Goal: Task Accomplishment & Management: Manage account settings

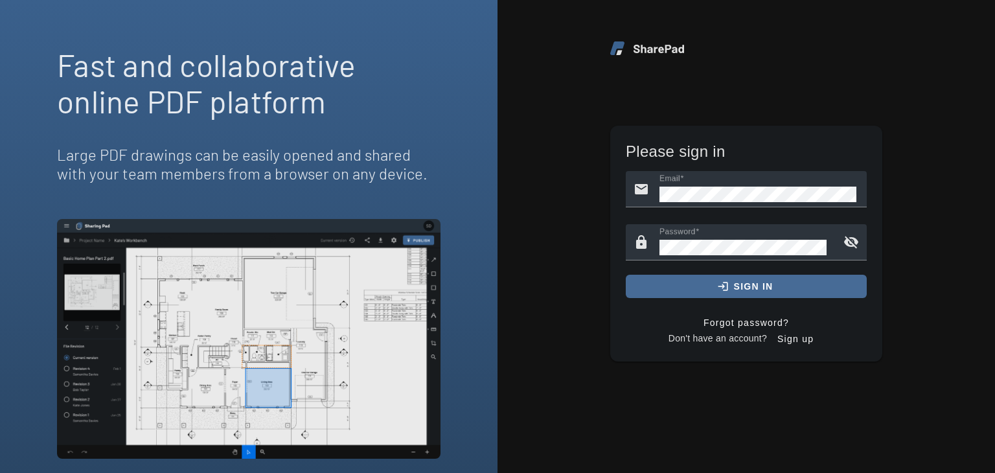
click at [715, 286] on span "submit" at bounding box center [746, 286] width 241 height 31
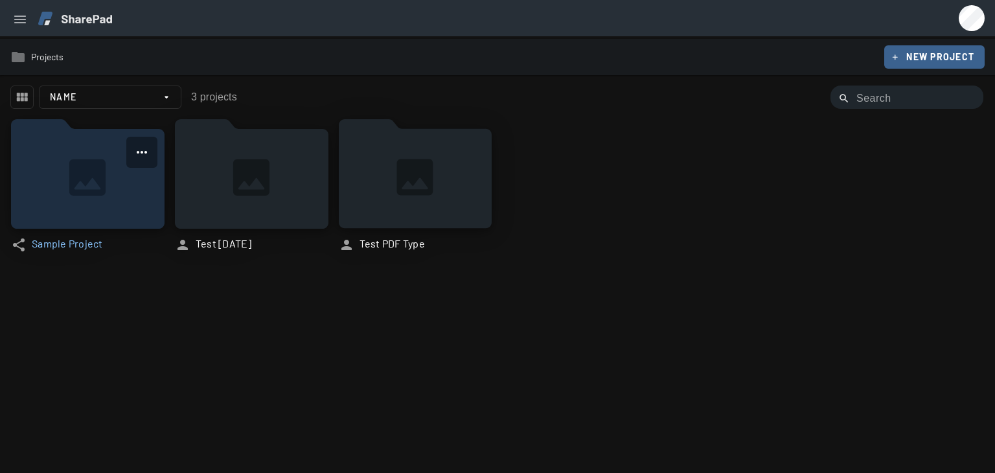
click at [83, 181] on icon at bounding box center [88, 174] width 154 height 110
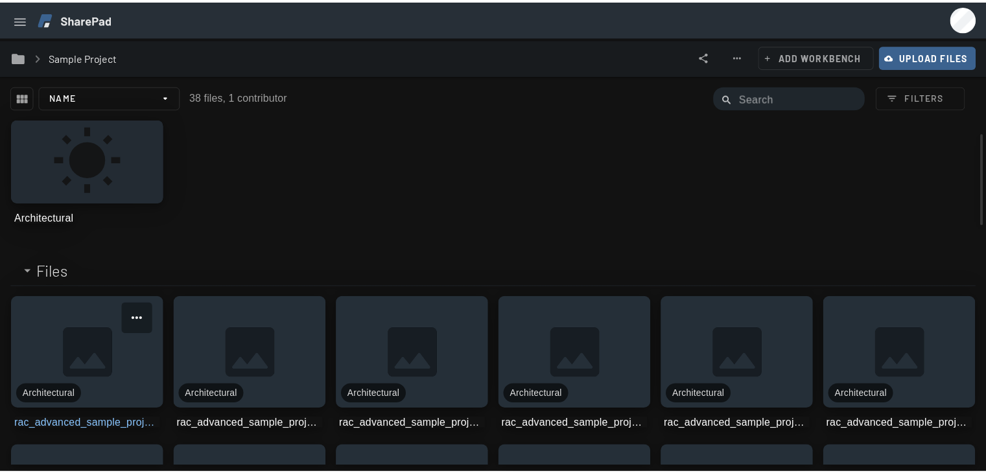
scroll to position [39, 0]
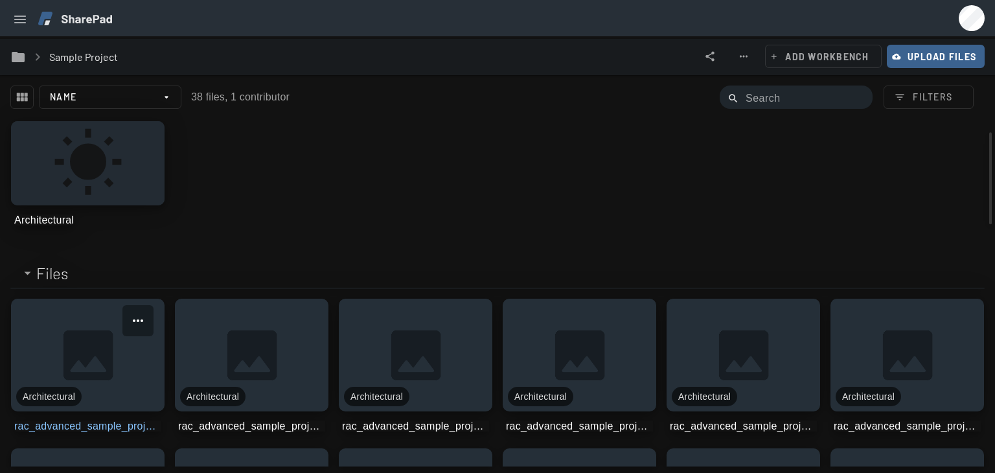
click at [100, 353] on link at bounding box center [88, 355] width 154 height 113
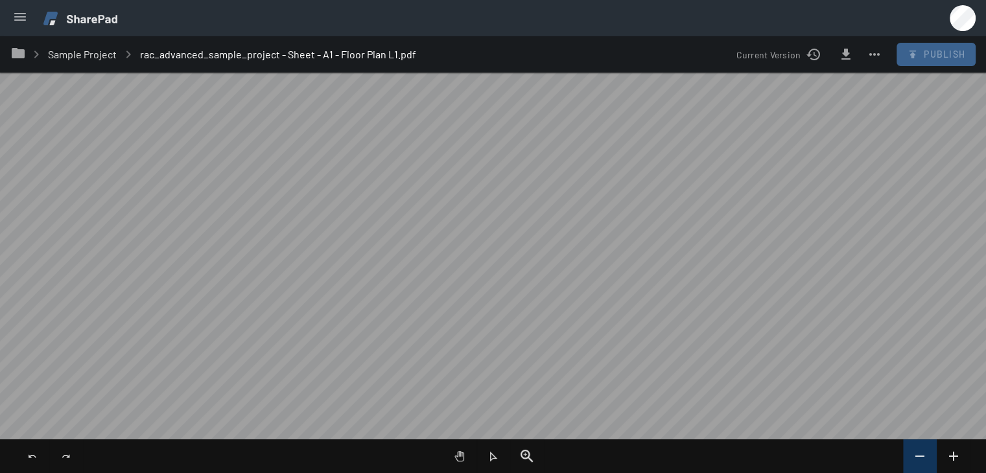
click at [920, 457] on mat-icon "remove" at bounding box center [920, 456] width 16 height 16
click at [956, 458] on mat-icon "add" at bounding box center [953, 456] width 16 height 16
click at [520, 5] on mat-drawer-content "menu folder keyboard_arrow_right Sample Project keyboard_arrow_right rac_advanc…" at bounding box center [493, 236] width 986 height 473
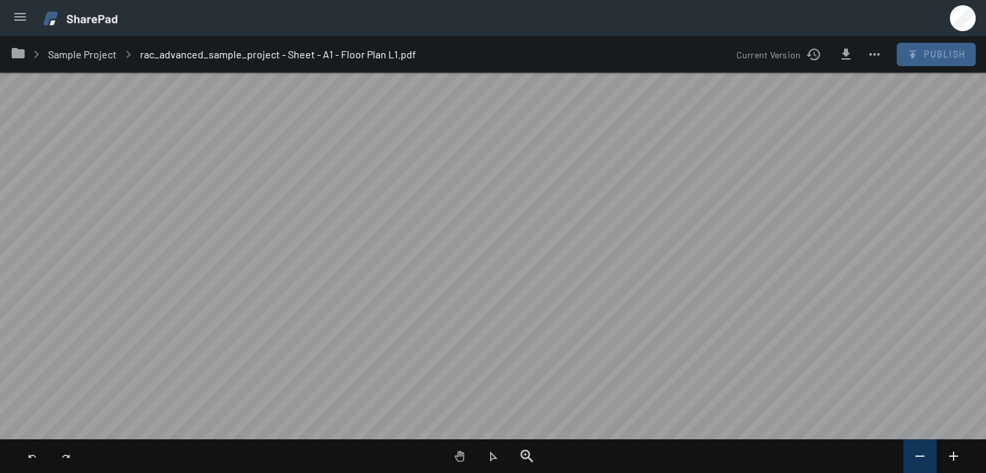
click at [923, 458] on mat-icon "remove" at bounding box center [920, 456] width 16 height 16
click at [921, 456] on mat-icon "remove" at bounding box center [920, 456] width 16 height 16
click at [877, 52] on mat-icon "more_horiz" at bounding box center [874, 55] width 16 height 16
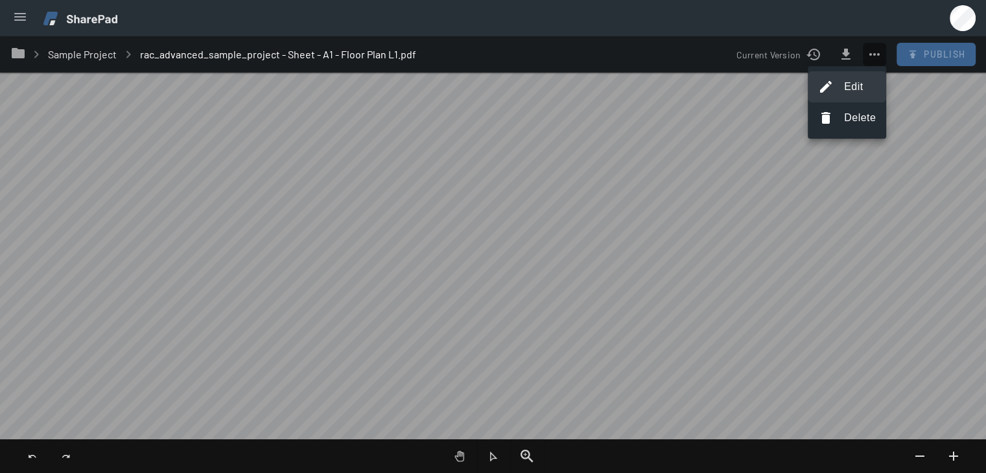
click at [856, 87] on span "Edit" at bounding box center [853, 87] width 19 height 16
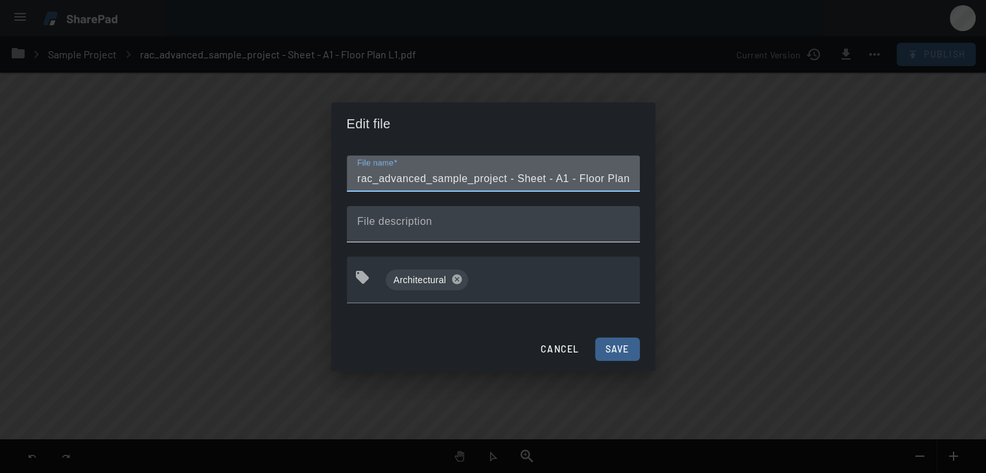
click at [447, 218] on div "File description" at bounding box center [493, 224] width 272 height 36
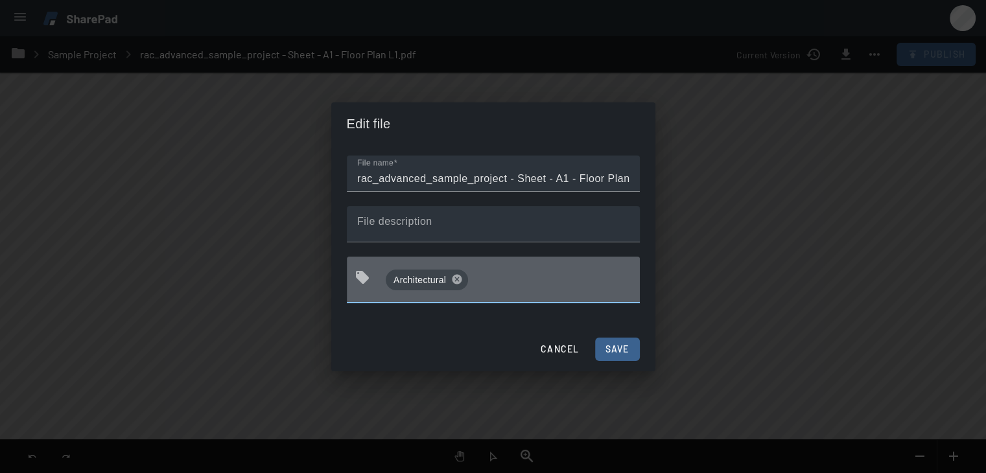
click at [494, 288] on input "tags" at bounding box center [551, 280] width 156 height 26
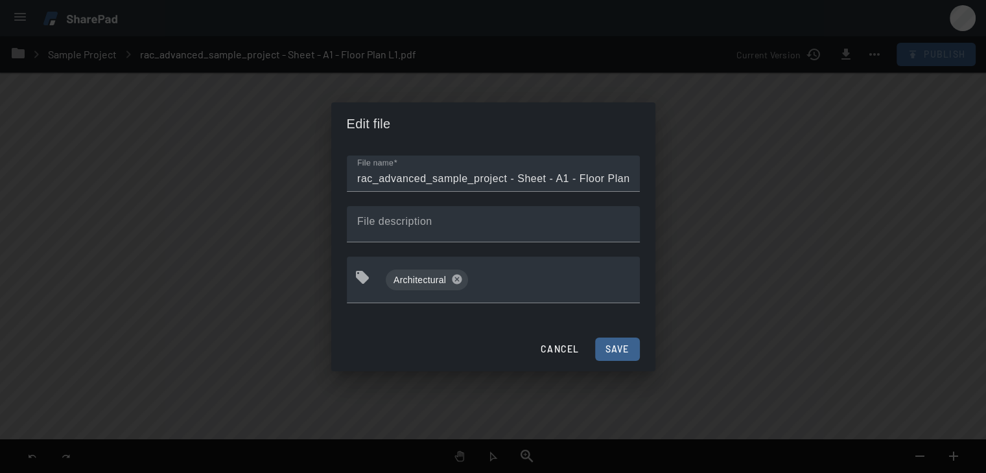
click at [891, 205] on div at bounding box center [493, 236] width 986 height 473
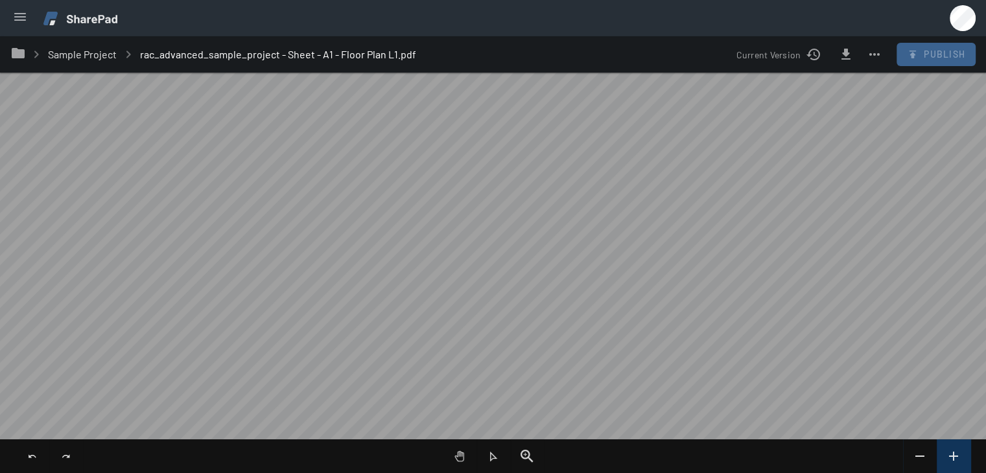
click at [957, 453] on mat-icon "add" at bounding box center [953, 456] width 16 height 16
click at [92, 54] on span "Sample Project" at bounding box center [82, 54] width 69 height 12
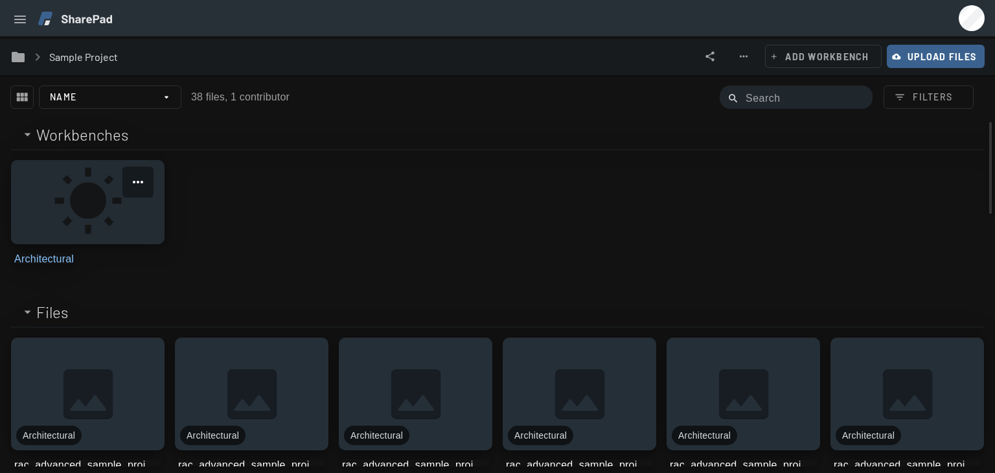
click at [88, 198] on link at bounding box center [88, 202] width 154 height 84
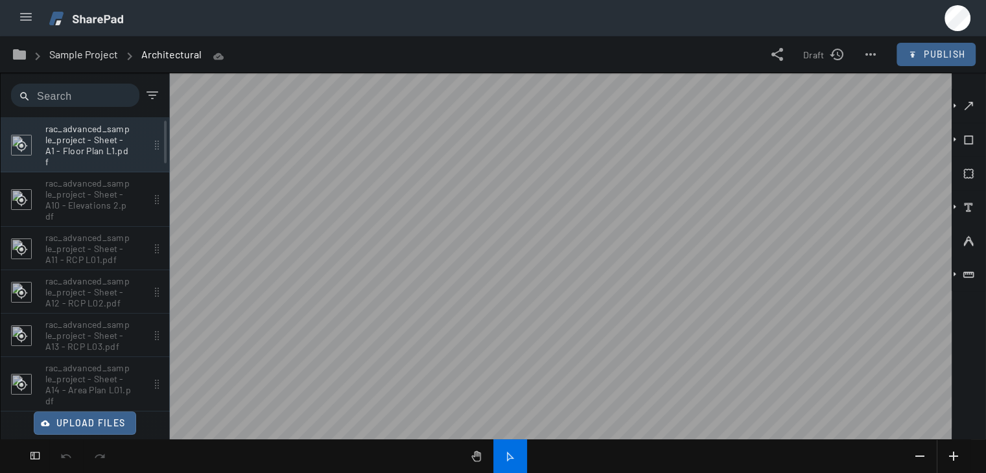
click at [89, 152] on p "rac_advanced_sample_project - Sheet - A1 - Floor Plan L1.pdf" at bounding box center [88, 145] width 86 height 44
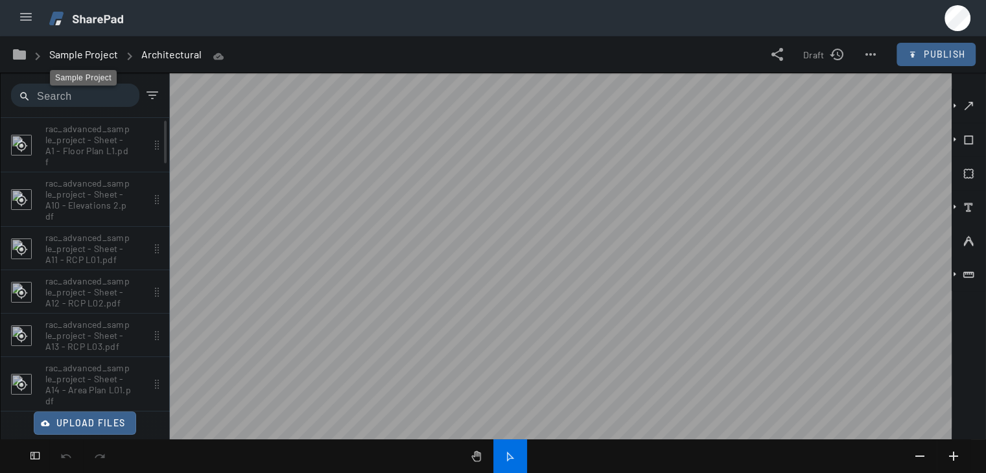
click at [101, 54] on span "Sample Project" at bounding box center [83, 54] width 69 height 21
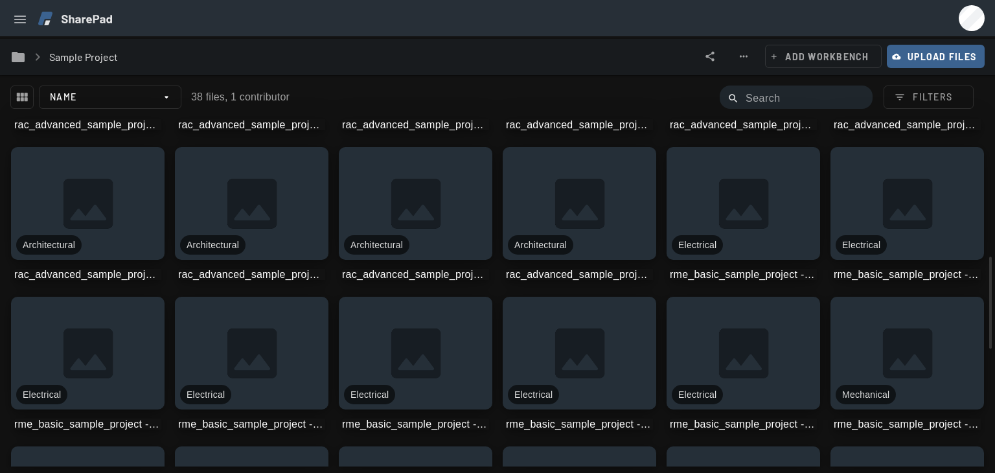
scroll to position [497, 0]
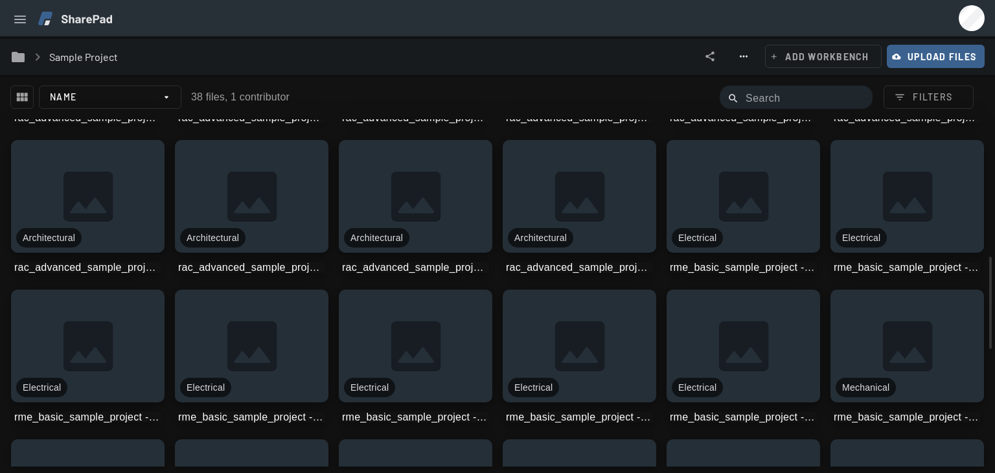
click at [747, 60] on span at bounding box center [743, 58] width 23 height 31
click at [446, 170] on div at bounding box center [497, 236] width 995 height 473
click at [464, 161] on span at bounding box center [465, 161] width 31 height 31
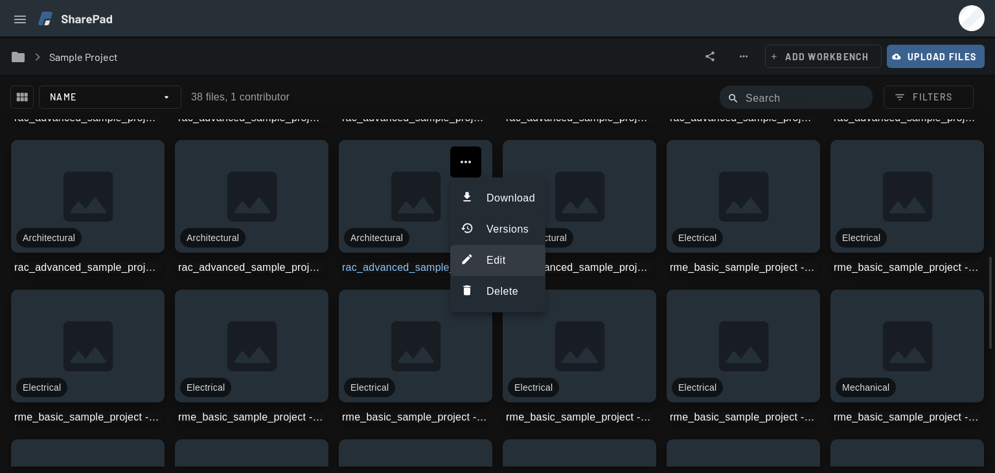
click at [487, 257] on span "Edit" at bounding box center [496, 261] width 19 height 16
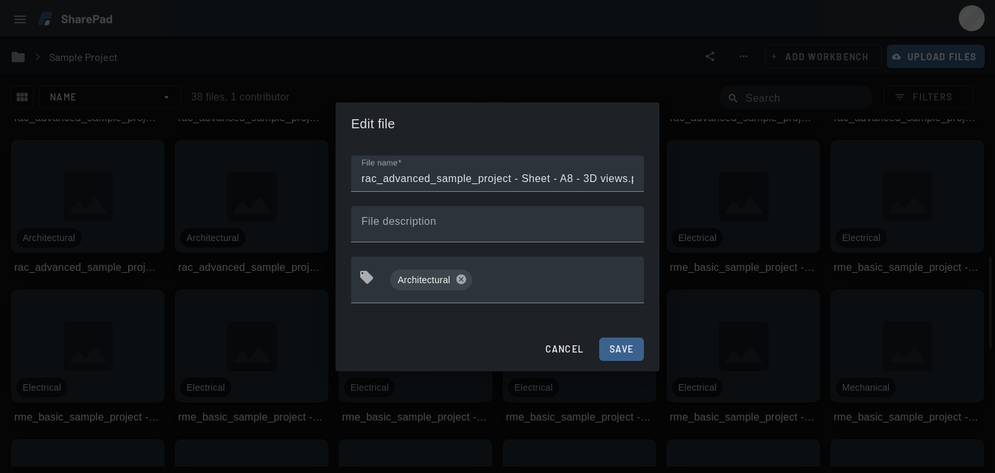
scroll to position [0, 6]
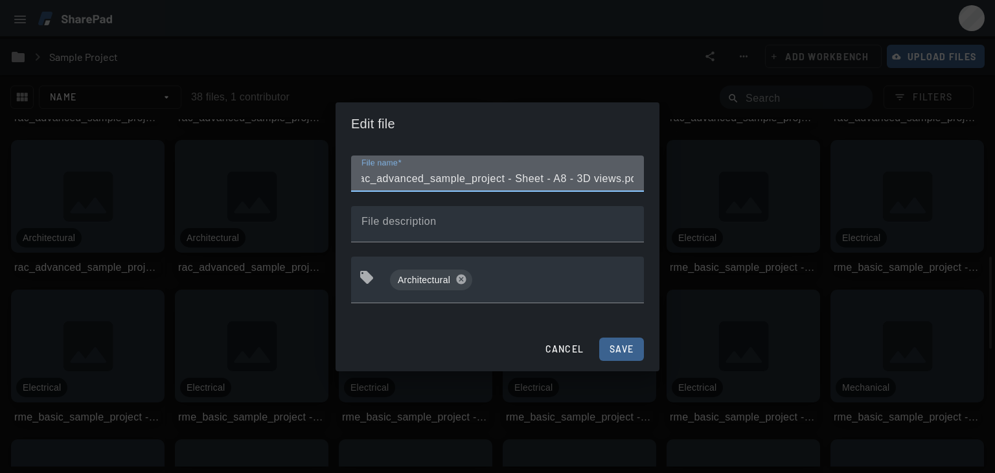
click at [551, 345] on span "Cancel" at bounding box center [565, 349] width 39 height 10
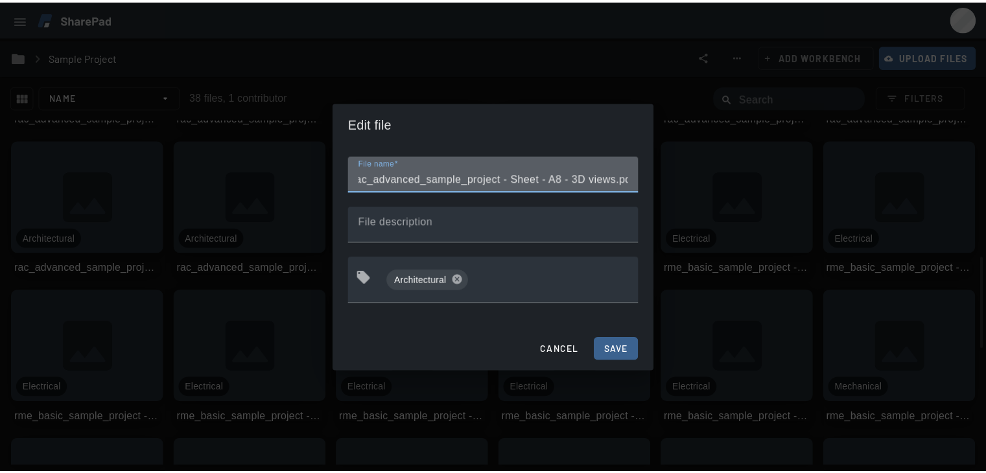
scroll to position [0, 0]
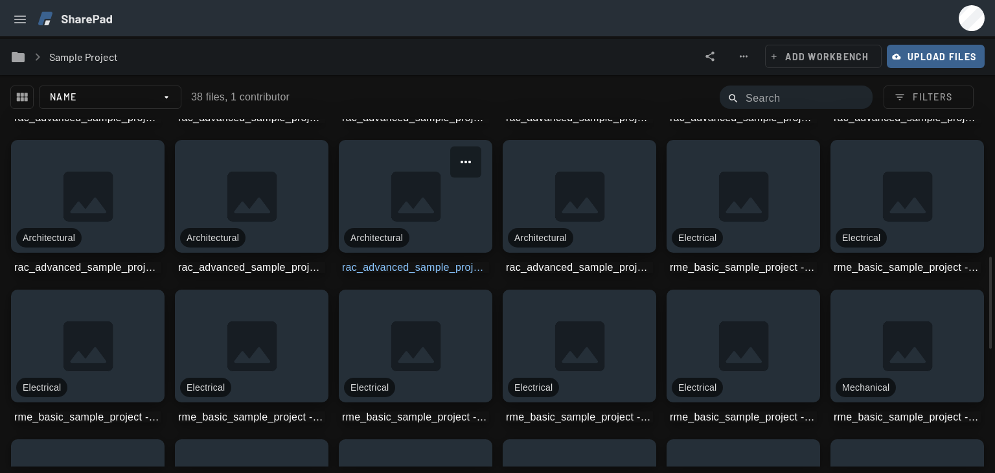
click at [413, 195] on link at bounding box center [416, 196] width 154 height 113
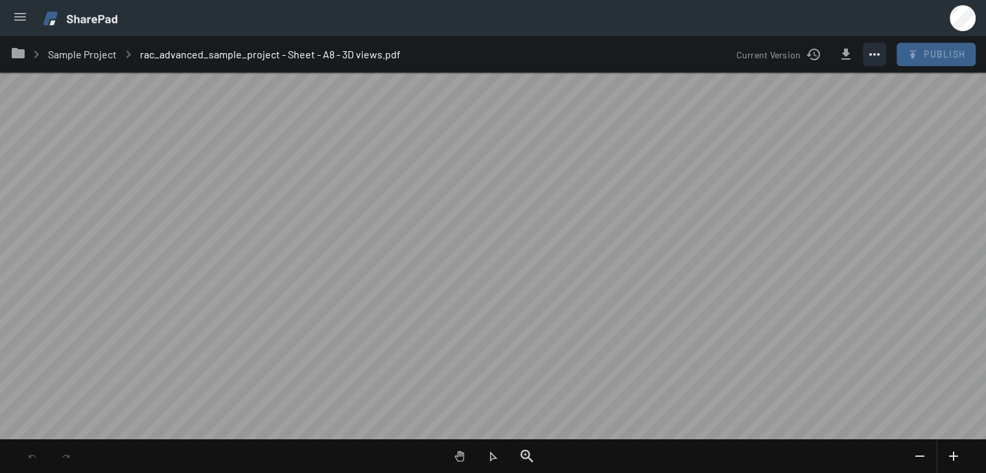
click at [868, 60] on mat-icon "more_horiz" at bounding box center [874, 55] width 16 height 16
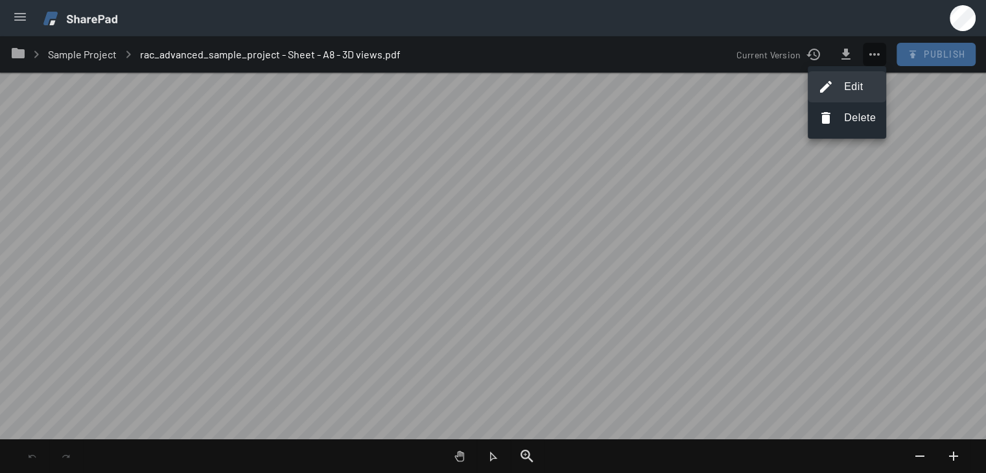
click at [837, 79] on button "edit Edit" at bounding box center [846, 86] width 78 height 31
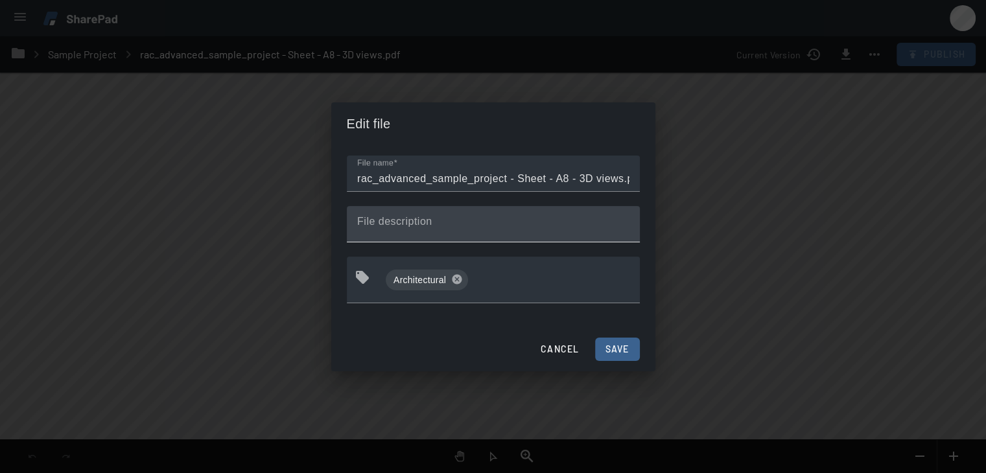
click at [490, 217] on div "File description" at bounding box center [493, 224] width 272 height 36
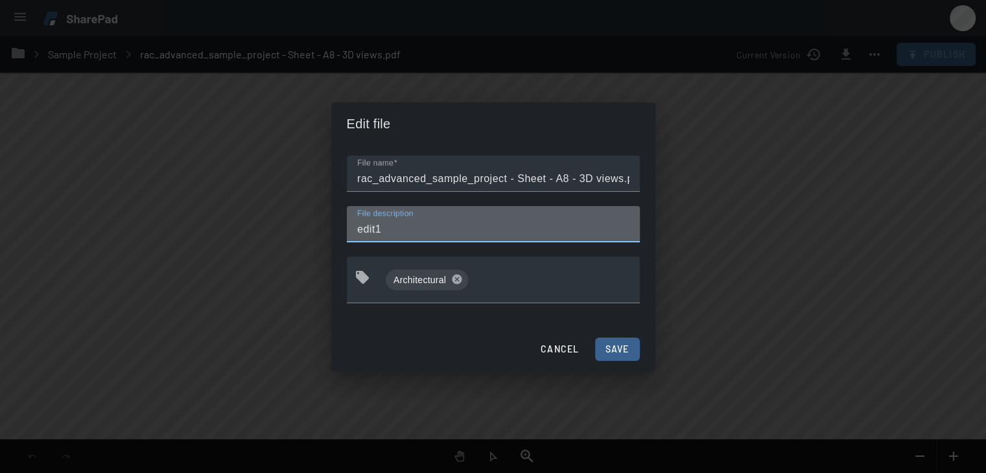
type input "edit1"
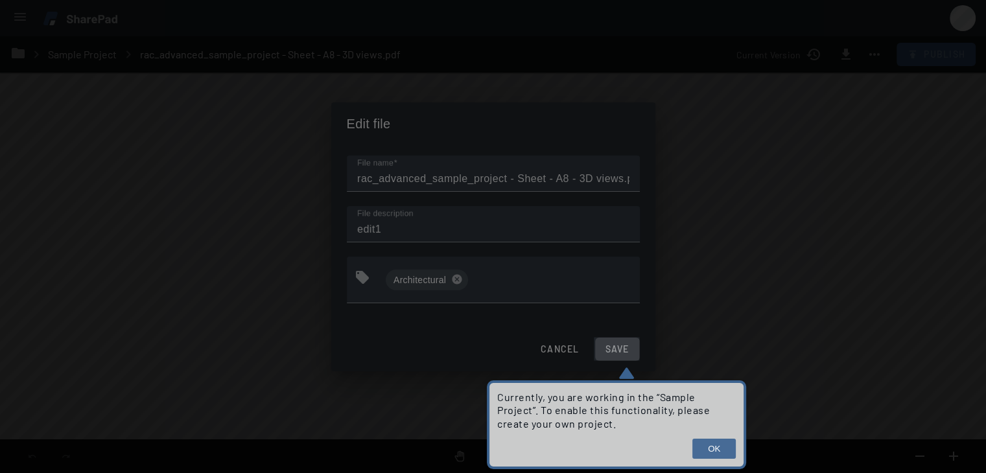
click at [710, 448] on button "OK" at bounding box center [713, 449] width 43 height 20
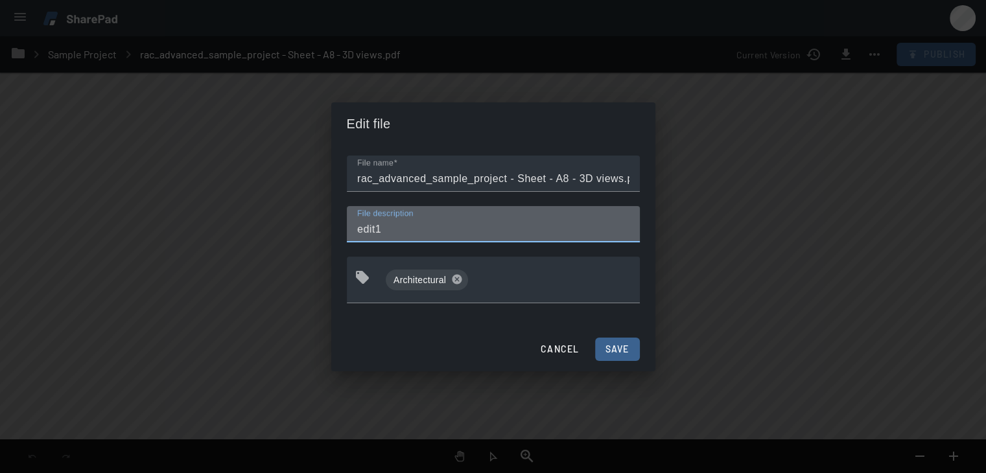
click at [622, 348] on span "Save" at bounding box center [617, 349] width 24 height 10
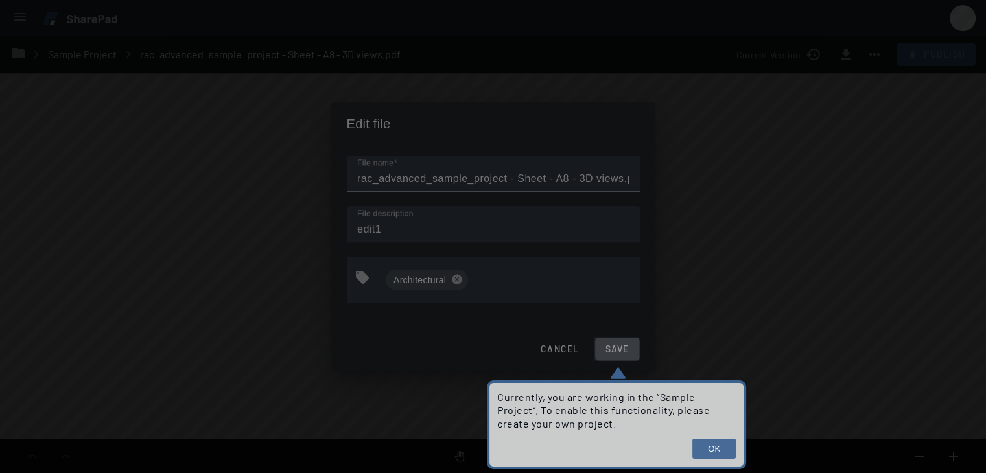
click at [709, 442] on button "OK" at bounding box center [713, 449] width 43 height 20
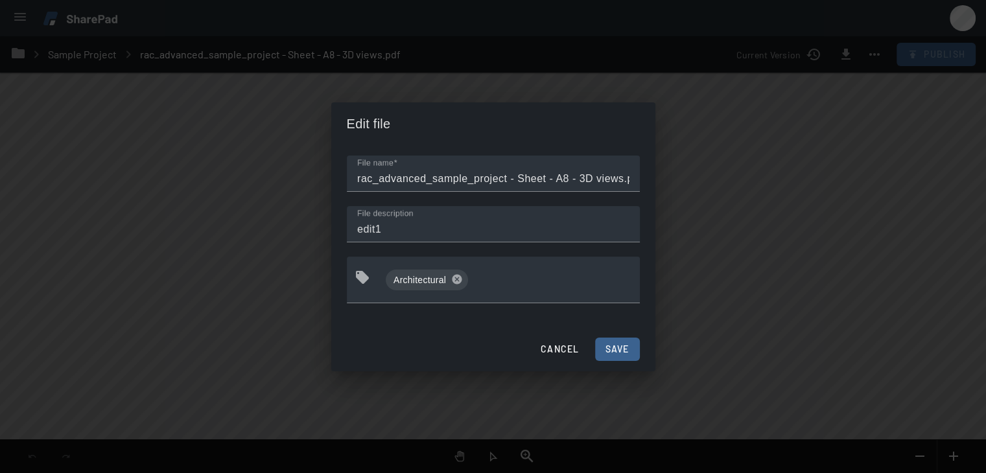
click at [562, 341] on span at bounding box center [560, 349] width 60 height 31
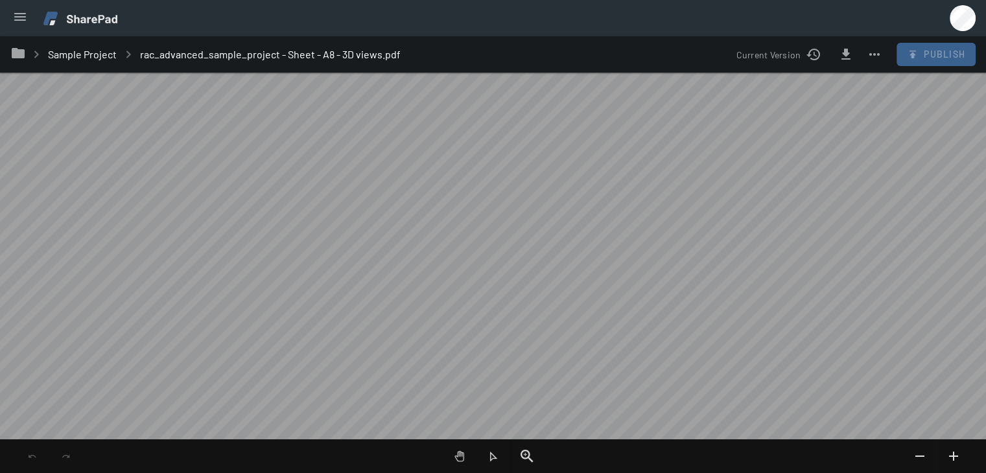
click at [91, 54] on span "Sample Project" at bounding box center [82, 54] width 69 height 12
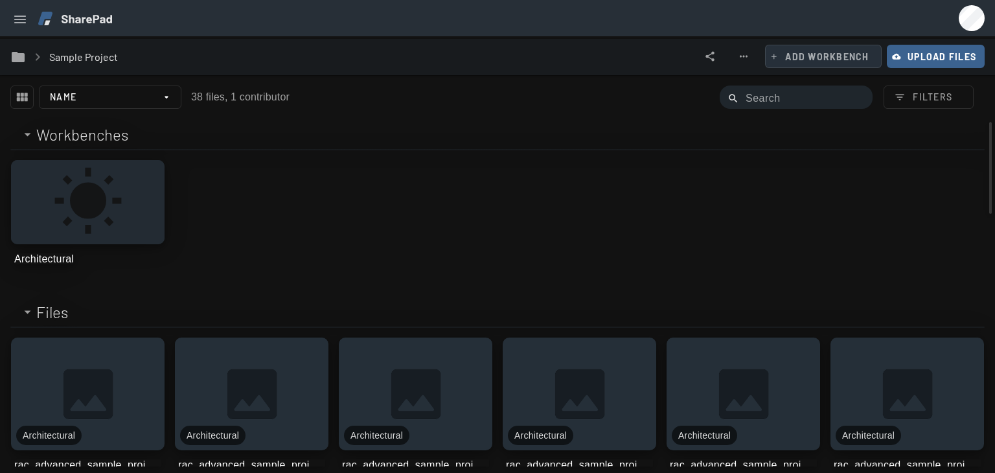
click at [771, 57] on span at bounding box center [823, 56] width 115 height 31
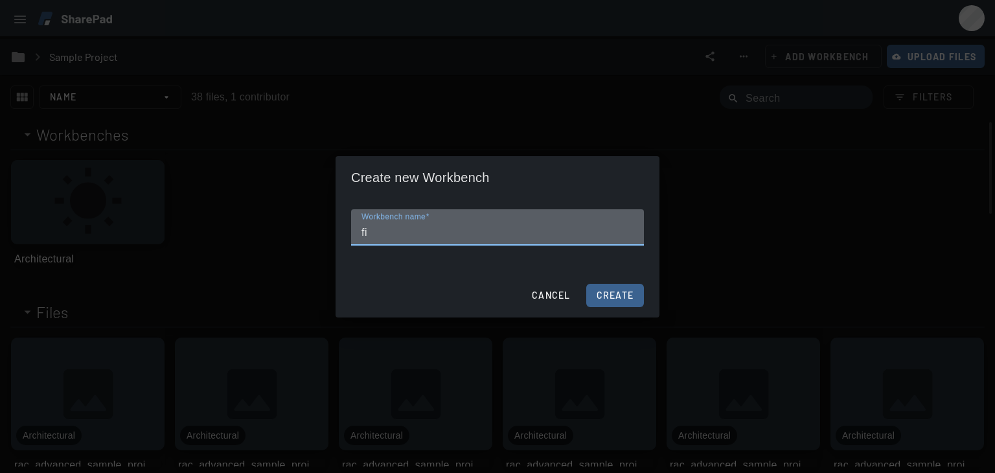
type input "f"
type input "test22"
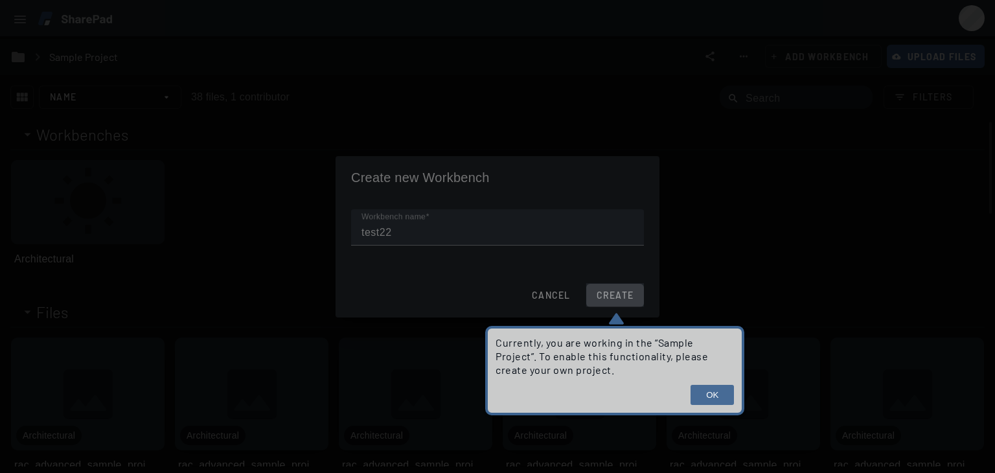
click at [714, 392] on button "OK" at bounding box center [712, 395] width 43 height 20
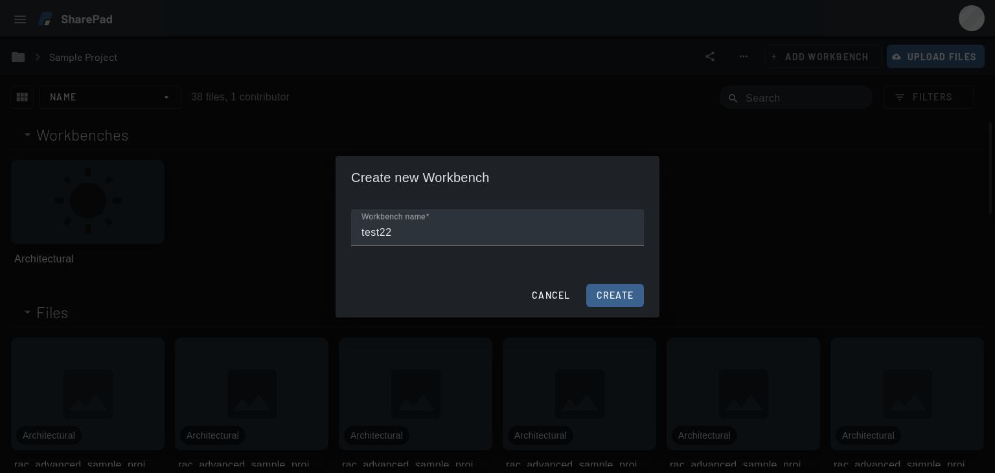
click at [554, 301] on span at bounding box center [552, 295] width 60 height 31
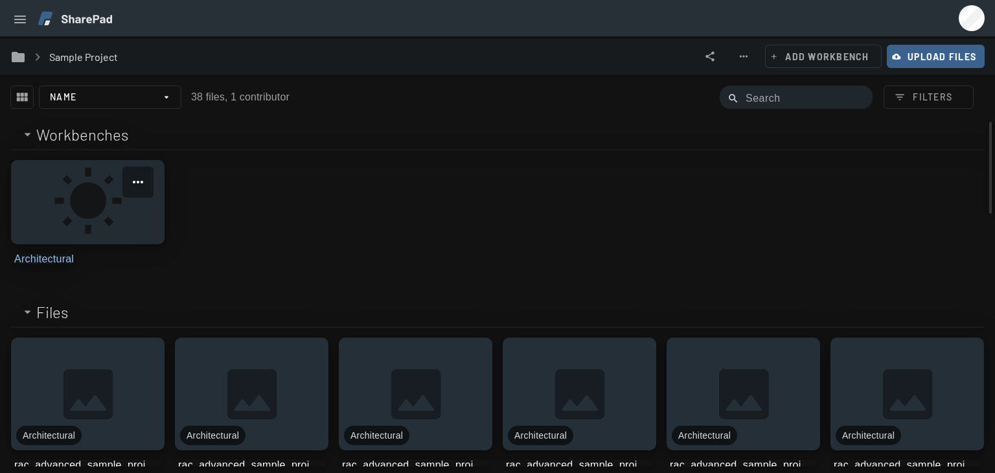
click at [78, 194] on link at bounding box center [88, 202] width 154 height 84
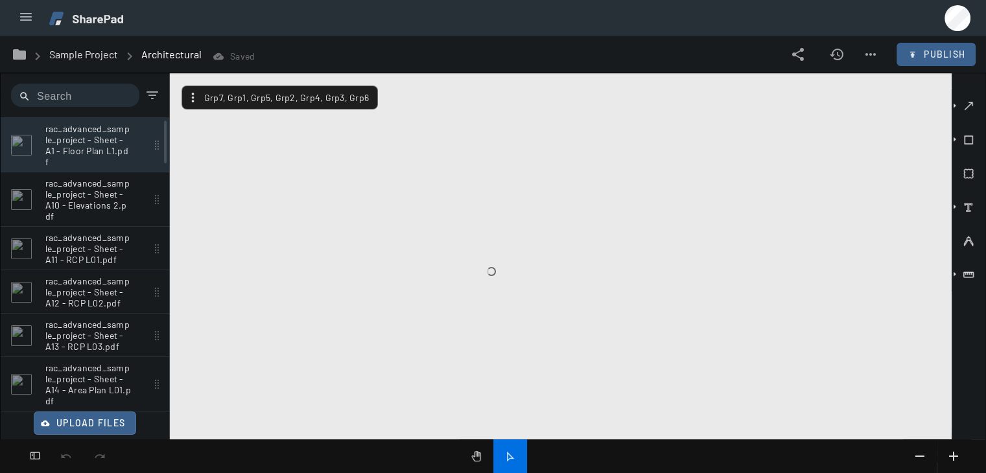
click at [73, 141] on p "rac_advanced_sample_project - Sheet - A1 - Floor Plan L1.pdf" at bounding box center [88, 145] width 86 height 44
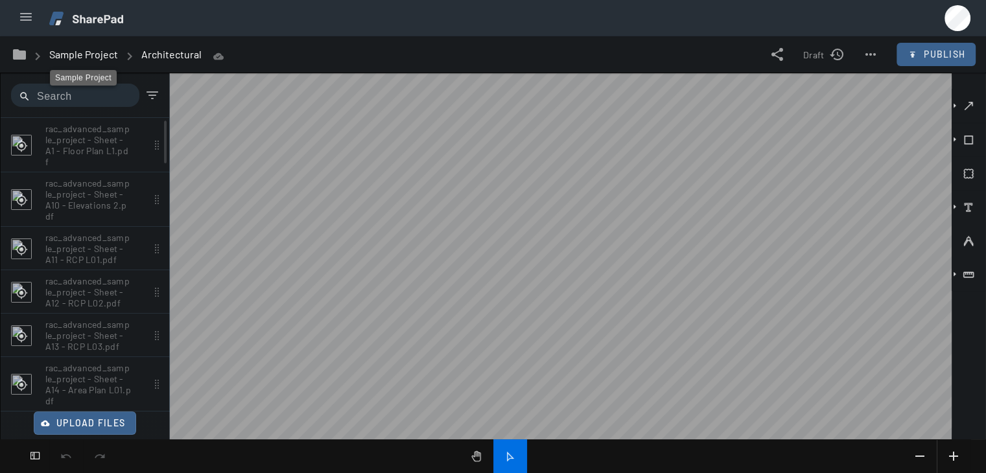
click at [88, 55] on span "Sample Project" at bounding box center [83, 54] width 69 height 21
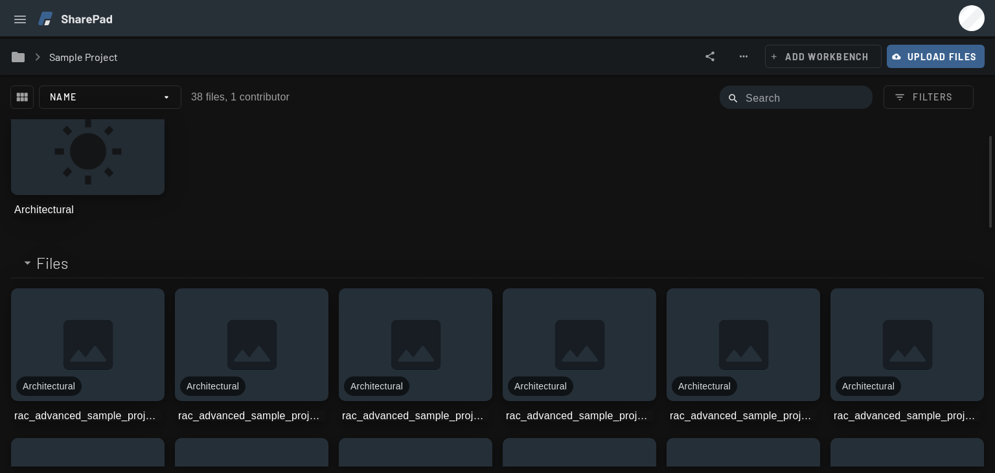
scroll to position [49, 0]
click at [914, 84] on span "exit_to_app Log out" at bounding box center [927, 83] width 63 height 16
